Goal: Transaction & Acquisition: Purchase product/service

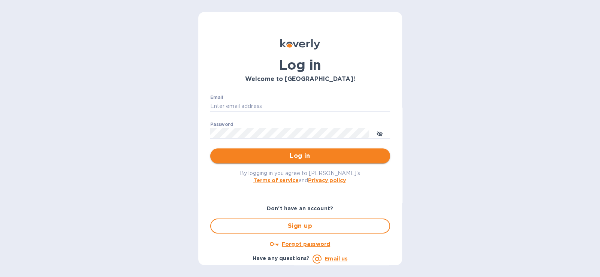
type input "[EMAIL_ADDRESS][DOMAIN_NAME]"
click at [309, 161] on button "Log in" at bounding box center [300, 155] width 180 height 15
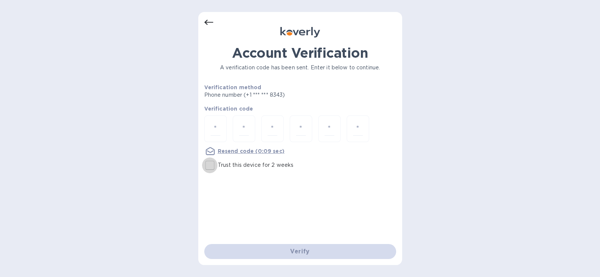
click at [208, 164] on input "Trust this device for 2 weeks" at bounding box center [210, 165] width 16 height 16
checkbox input "true"
click at [214, 131] on input "number" at bounding box center [216, 129] width 10 height 14
type input "8"
type input "1"
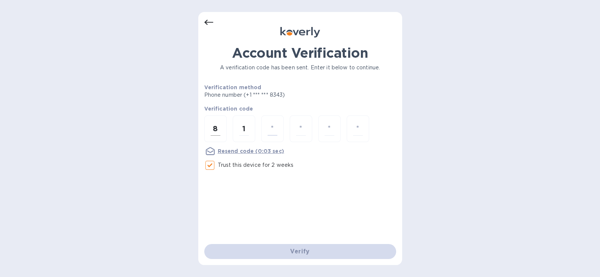
type input "7"
type input "5"
type input "2"
type input "1"
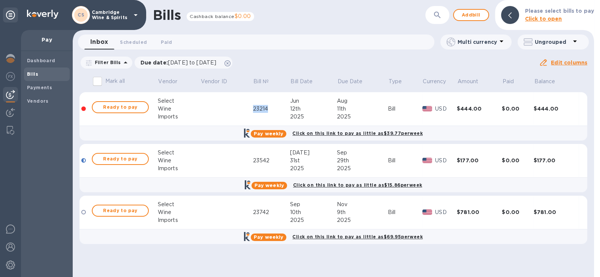
drag, startPoint x: 271, startPoint y: 109, endPoint x: 253, endPoint y: 111, distance: 18.4
click at [253, 111] on div "23214" at bounding box center [271, 109] width 37 height 8
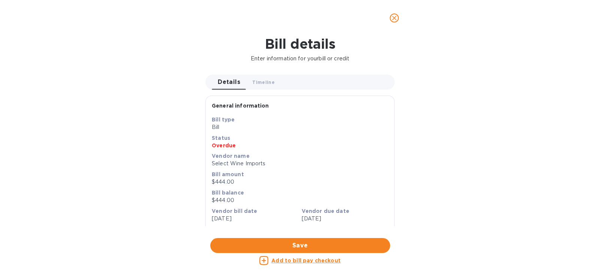
copy div "23214"
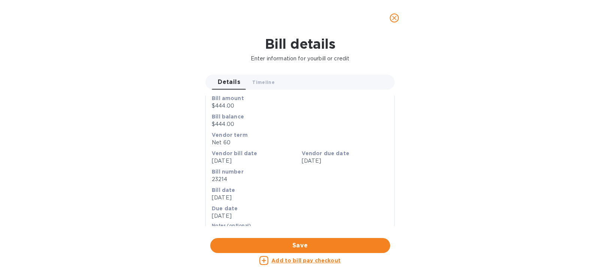
scroll to position [91, 0]
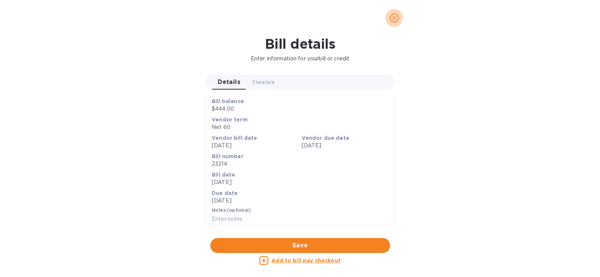
click at [393, 18] on icon "close" at bounding box center [393, 17] width 7 height 7
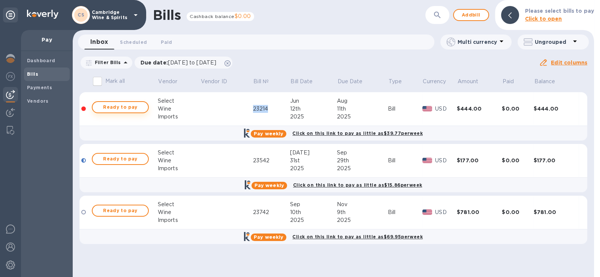
click at [116, 111] on span "Ready to pay" at bounding box center [120, 107] width 43 height 9
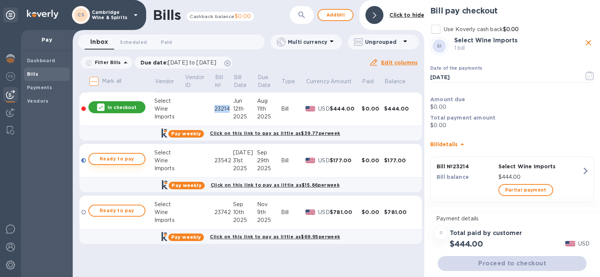
click at [102, 160] on span "Ready to pay" at bounding box center [116, 158] width 43 height 9
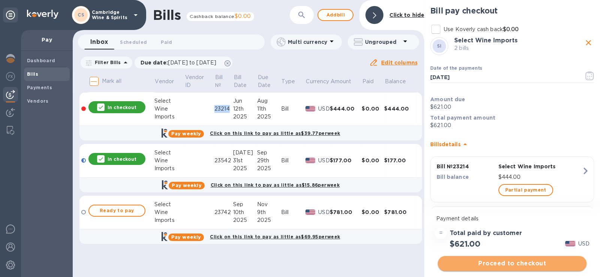
click at [504, 264] on span "Proceed to checkout" at bounding box center [512, 263] width 137 height 9
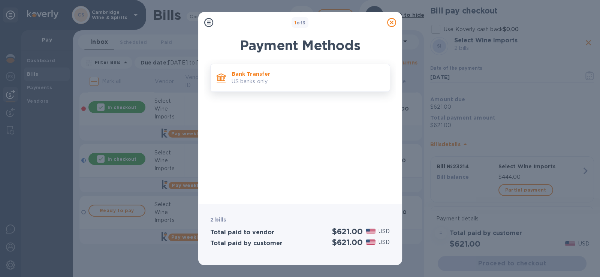
click at [259, 82] on p "US banks only." at bounding box center [308, 82] width 152 height 8
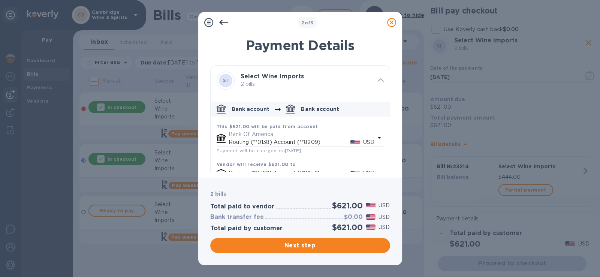
scroll to position [20, 0]
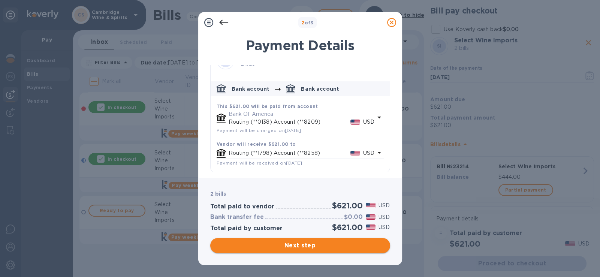
click at [329, 244] on span "Next step" at bounding box center [300, 245] width 168 height 9
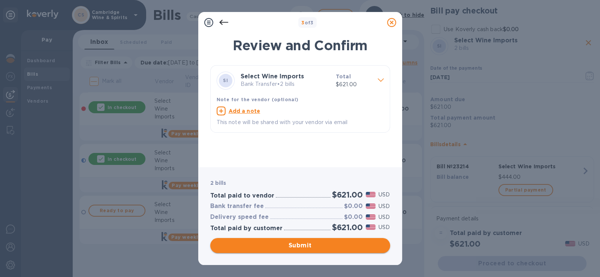
click at [309, 244] on span "Submit" at bounding box center [300, 245] width 168 height 9
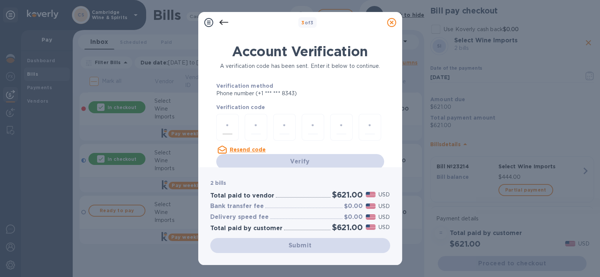
click at [231, 127] on div at bounding box center [227, 127] width 22 height 27
type input "7"
type input "1"
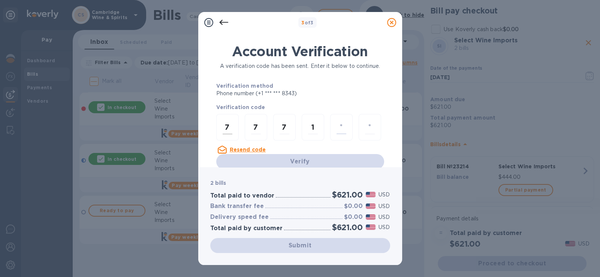
type input "7"
type input "1"
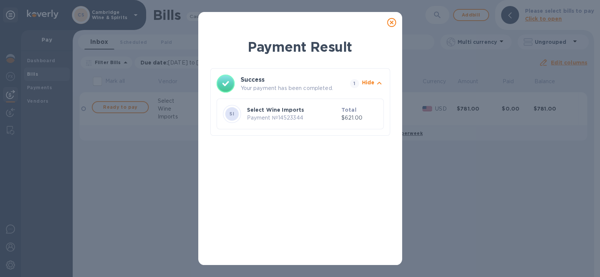
click at [392, 24] on icon at bounding box center [391, 22] width 9 height 9
